Goal: Transaction & Acquisition: Purchase product/service

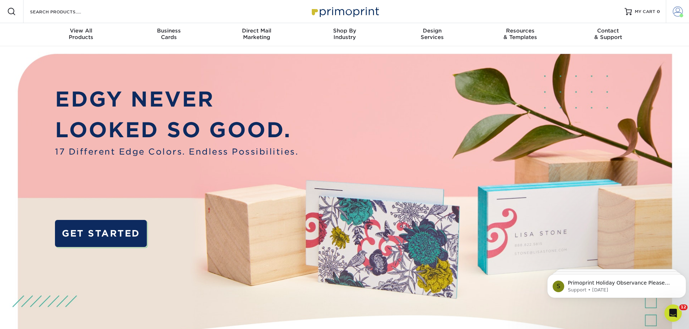
click at [678, 10] on span at bounding box center [677, 12] width 10 height 10
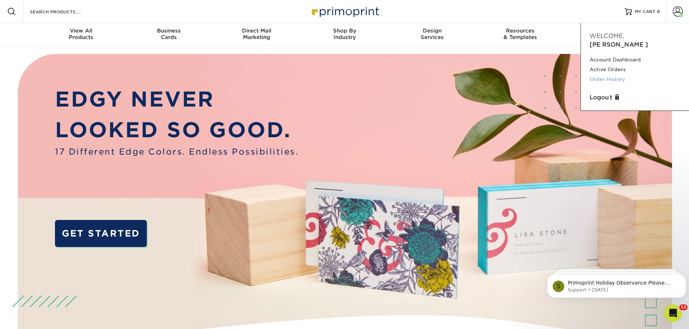
click at [595, 74] on link "Order History" at bounding box center [634, 79] width 91 height 10
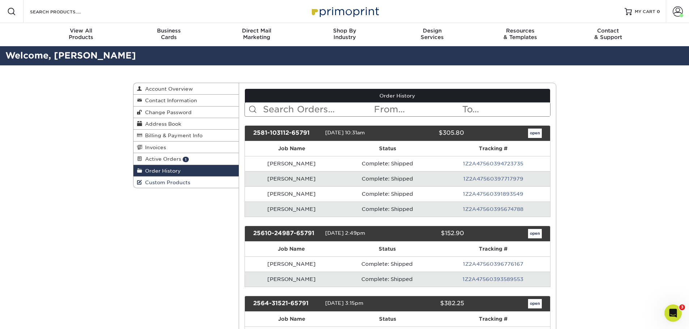
click at [151, 186] on link "Custom Products" at bounding box center [186, 182] width 106 height 11
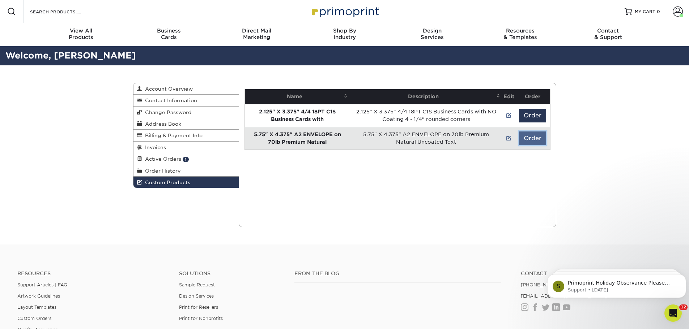
click at [534, 136] on button "Order" at bounding box center [532, 139] width 27 height 14
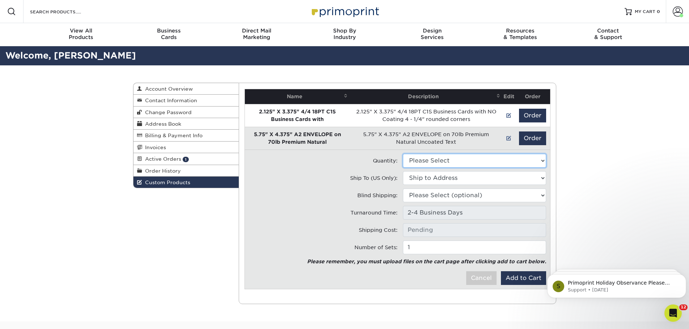
click at [439, 159] on select "Please Select 500 - $386.00" at bounding box center [474, 161] width 143 height 14
select select "0"
click at [403, 154] on select "Please Select 500 - $386.00" at bounding box center [474, 161] width 143 height 14
type input "UPS Ground: $14.94"
click at [421, 175] on select "Ship to Address 3433 Broadway Street, Suite 300 • 3433 Broadway St Ne, Minneapo…" at bounding box center [474, 178] width 143 height 14
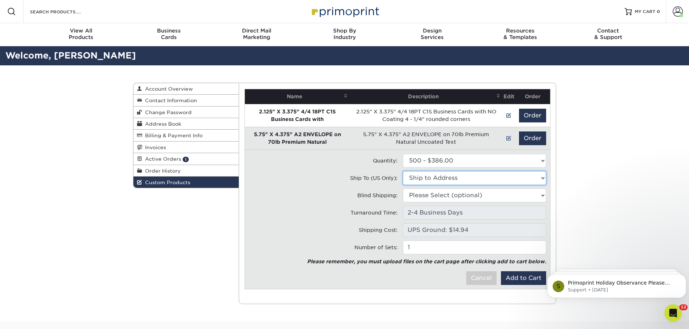
select select "43961"
click at [403, 171] on select "Ship to Address 3433 Broadway Street, Suite 300 • 3433 Broadway St Ne, Minneapo…" at bounding box center [474, 178] width 143 height 14
click at [513, 275] on button "Add to Cart" at bounding box center [523, 278] width 45 height 14
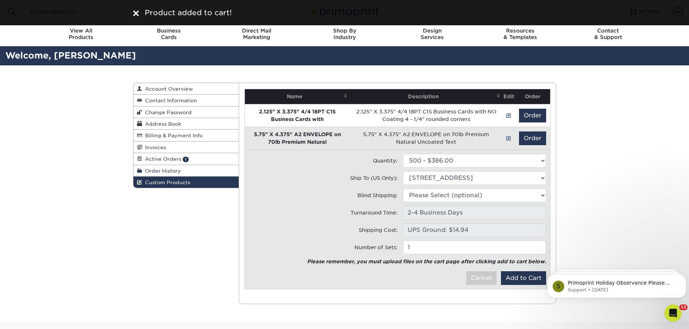
click at [160, 171] on span "Order History" at bounding box center [161, 171] width 39 height 6
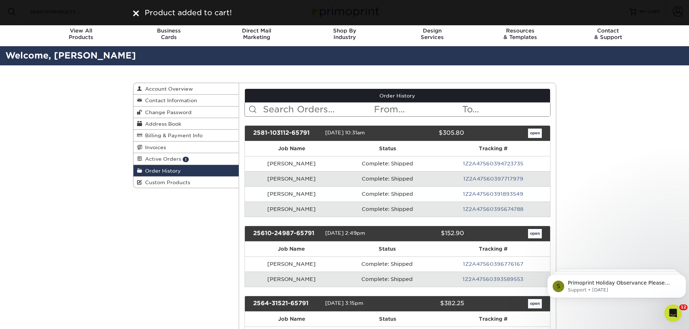
click at [294, 110] on input "text" at bounding box center [317, 110] width 111 height 14
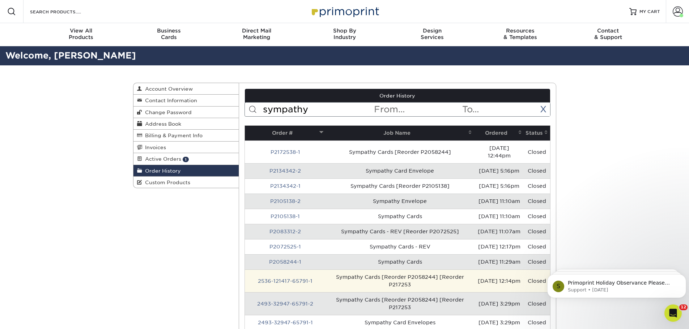
type input "sympathy"
click at [395, 273] on td "Sympathy Cards [Reorder P2058244] [Reorder P217253" at bounding box center [399, 281] width 149 height 23
click at [389, 276] on td "Sympathy Cards [Reorder P2058244] [Reorder P217253" at bounding box center [399, 281] width 149 height 23
click at [296, 270] on td "2536-121417-65791-1" at bounding box center [285, 281] width 81 height 23
click at [297, 278] on link "2536-121417-65791-1" at bounding box center [285, 281] width 55 height 6
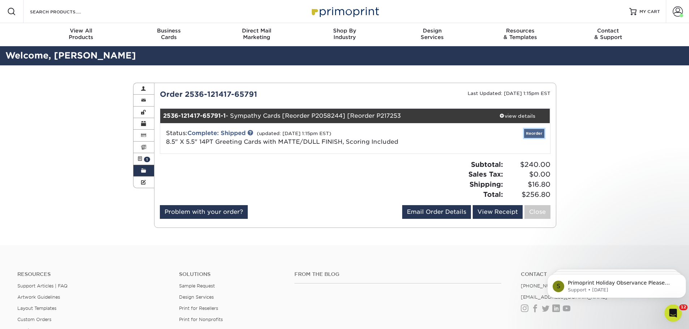
click at [536, 133] on link "Reorder" at bounding box center [534, 133] width 20 height 9
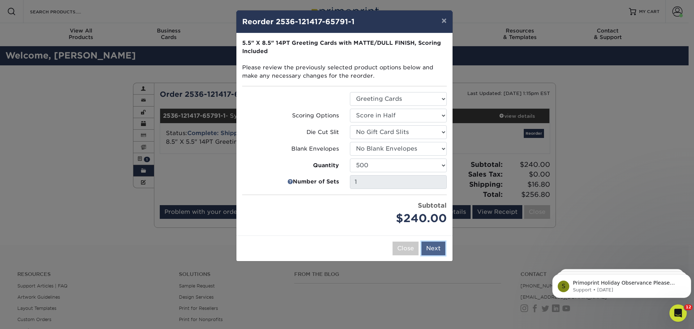
click at [431, 248] on button "Next" at bounding box center [433, 249] width 24 height 14
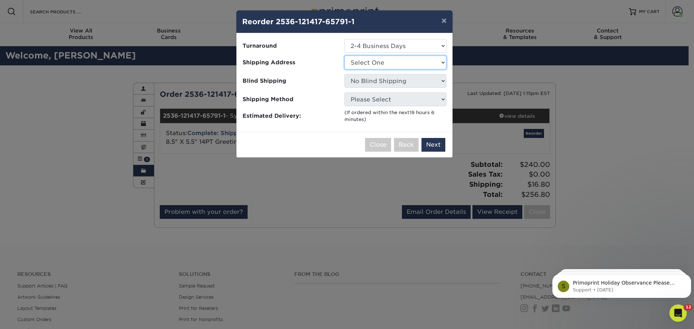
click at [399, 59] on select "Select One 3433 Broadway Street, Suite 300" at bounding box center [395, 63] width 102 height 14
select select "43961"
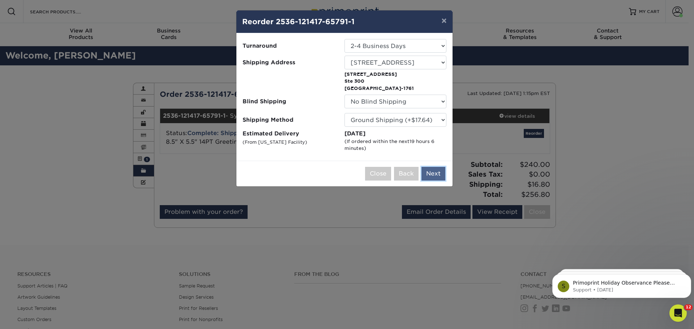
click at [433, 175] on button "Next" at bounding box center [433, 174] width 24 height 14
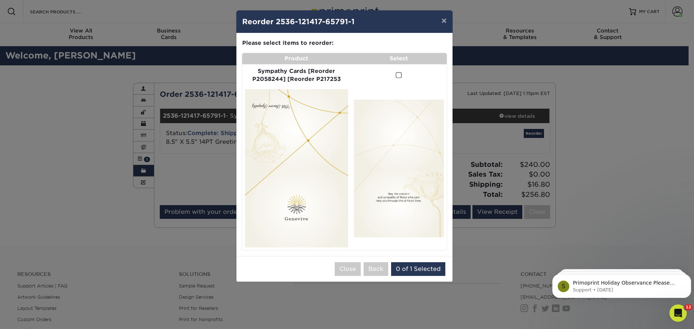
click at [401, 75] on span at bounding box center [399, 75] width 6 height 7
click at [0, 0] on input "checkbox" at bounding box center [0, 0] width 0 height 0
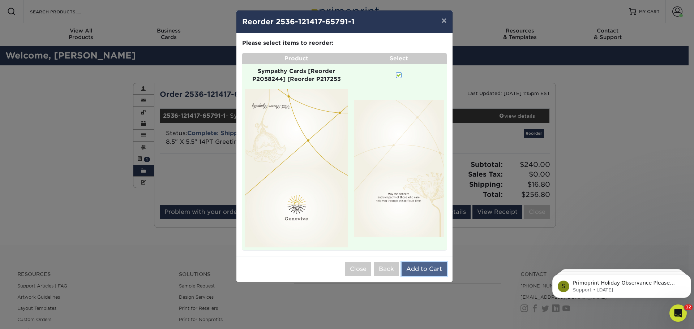
drag, startPoint x: 418, startPoint y: 267, endPoint x: 420, endPoint y: 264, distance: 4.4
click at [418, 267] on button "Add to Cart" at bounding box center [424, 269] width 45 height 14
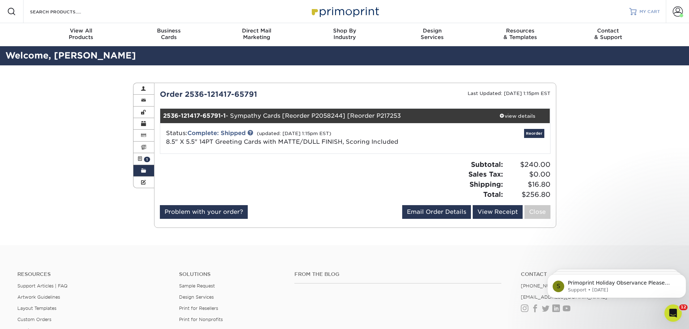
click at [637, 14] on link "MY CART" at bounding box center [644, 11] width 31 height 23
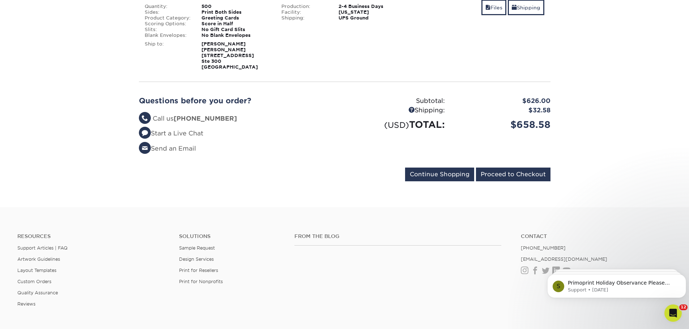
scroll to position [253, 0]
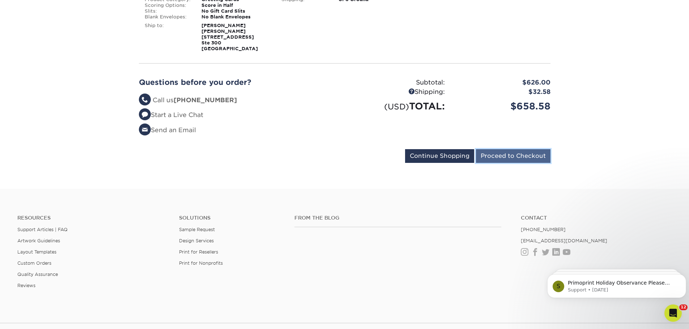
click at [488, 155] on input "Proceed to Checkout" at bounding box center [513, 156] width 74 height 14
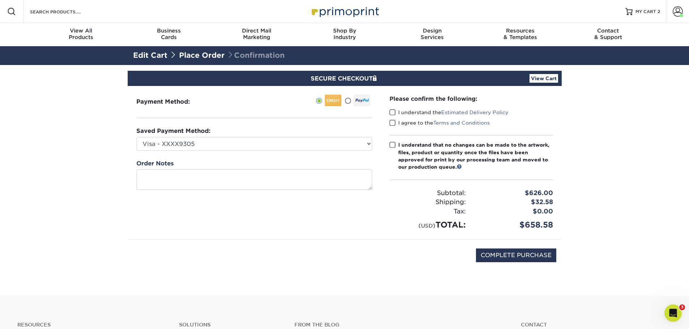
click at [391, 112] on span at bounding box center [392, 112] width 6 height 7
click at [0, 0] on input "I understand the Estimated Delivery Policy" at bounding box center [0, 0] width 0 height 0
click at [393, 123] on span at bounding box center [392, 123] width 6 height 7
click at [0, 0] on input "I agree to the Terms and Conditions" at bounding box center [0, 0] width 0 height 0
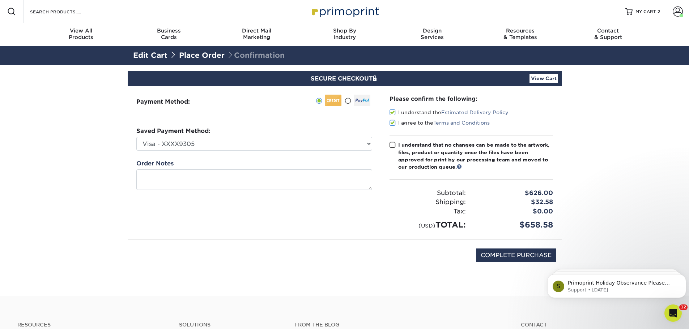
click at [391, 144] on span at bounding box center [392, 145] width 6 height 7
click at [0, 0] on input "I understand that no changes can be made to the artwork, files, product or quan…" at bounding box center [0, 0] width 0 height 0
click at [508, 251] on input "COMPLETE PURCHASE" at bounding box center [516, 256] width 80 height 14
type input "PROCESSING, PLEASE WAIT..."
